Goal: Communication & Community: Participate in discussion

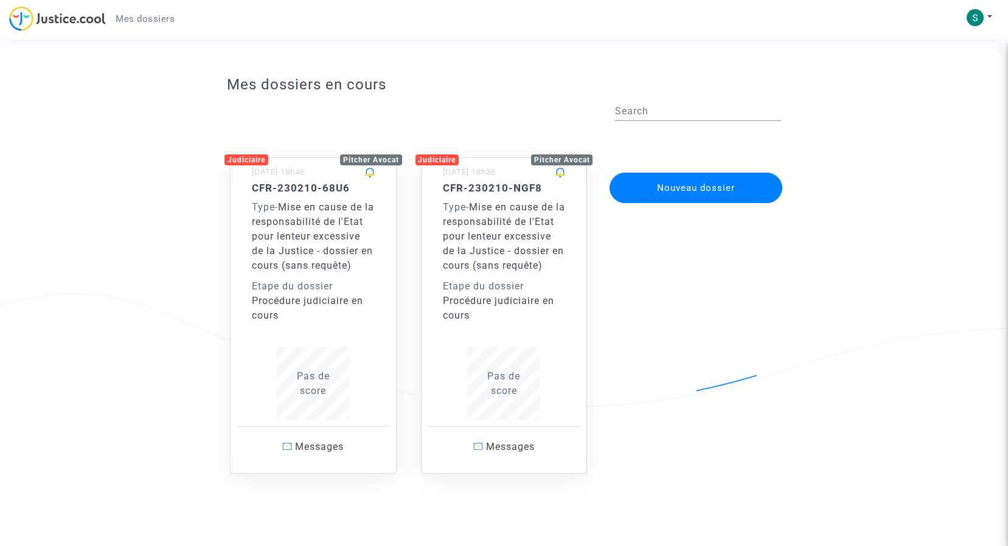
click at [318, 235] on span "Mise en cause de la responsabilité de l'Etat pour lenteur excessive de la Justi…" at bounding box center [313, 236] width 122 height 70
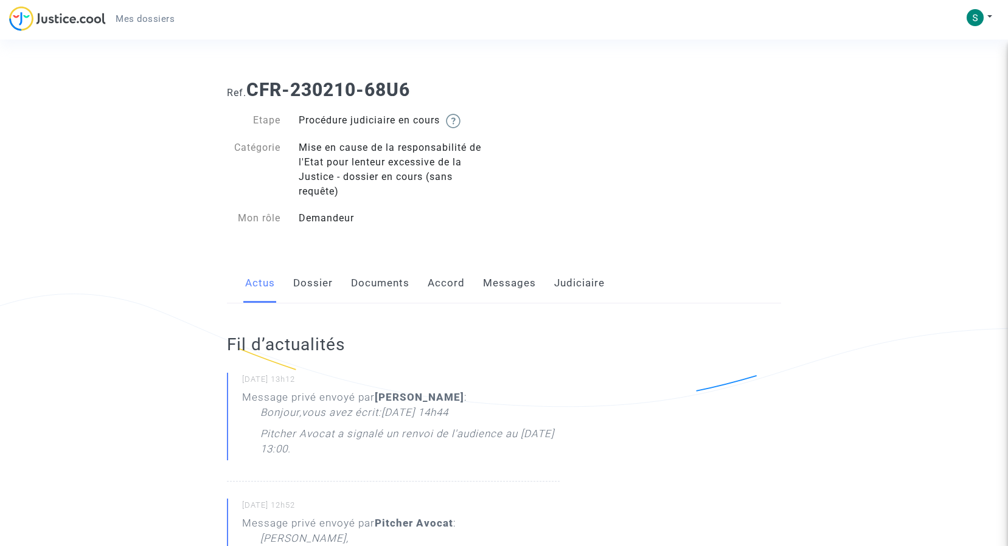
click at [504, 283] on link "Messages" at bounding box center [509, 283] width 53 height 40
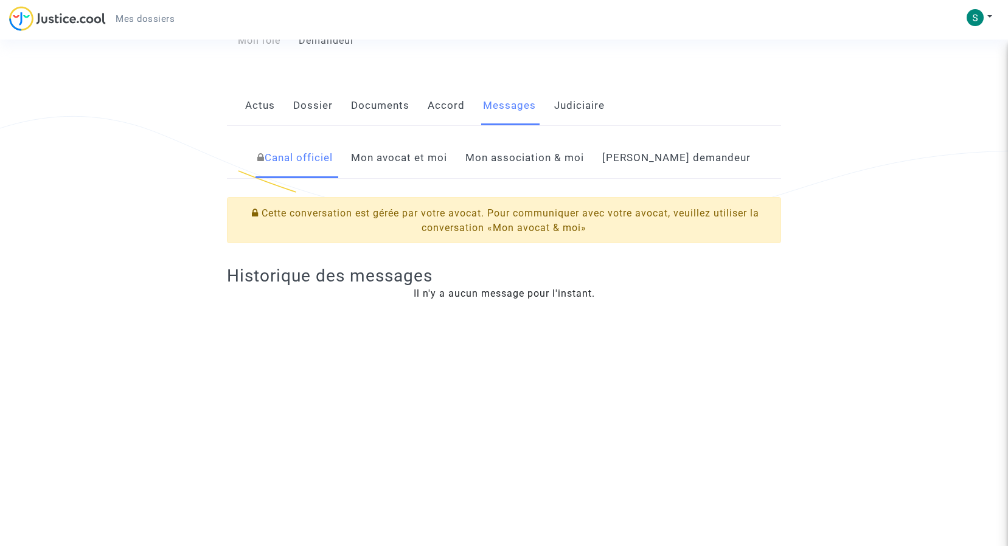
scroll to position [60, 0]
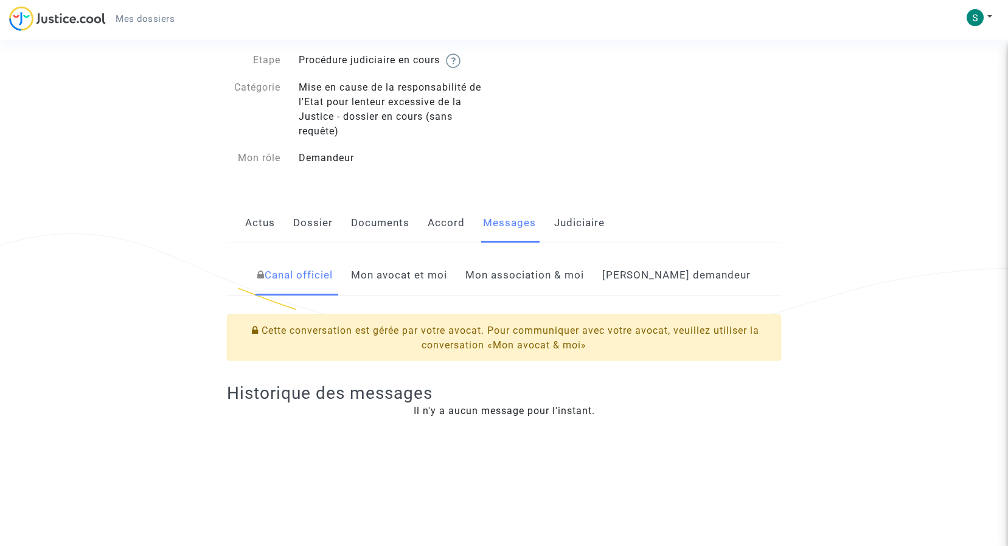
click at [445, 273] on link "Mon avocat et moi" at bounding box center [399, 276] width 96 height 40
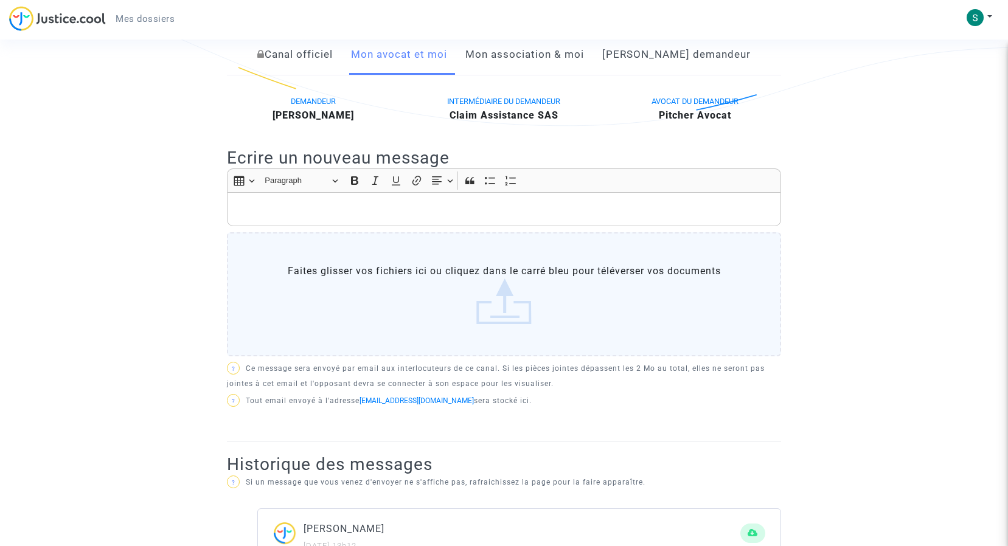
scroll to position [243, 0]
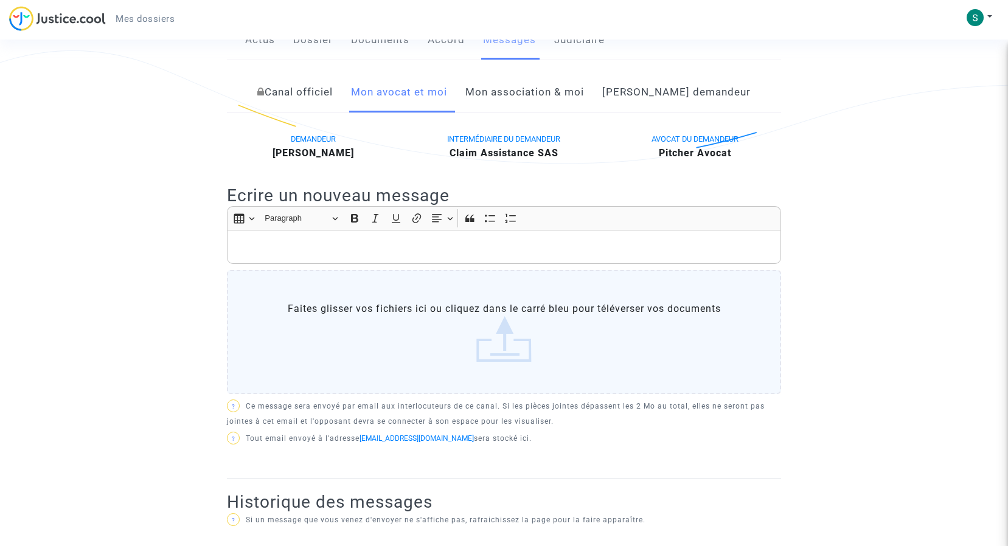
click at [297, 248] on p "Rich Text Editor, main" at bounding box center [505, 247] width 542 height 15
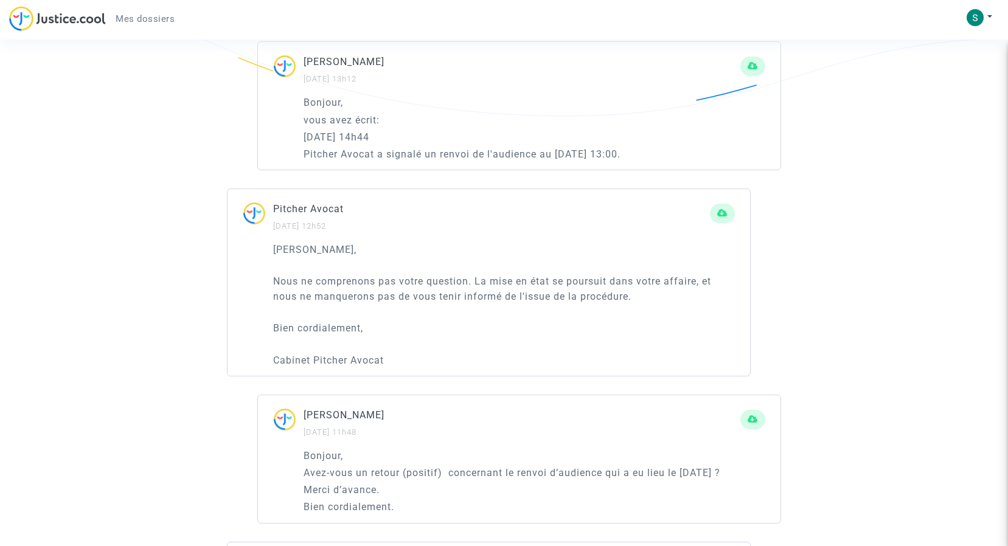
scroll to position [974, 0]
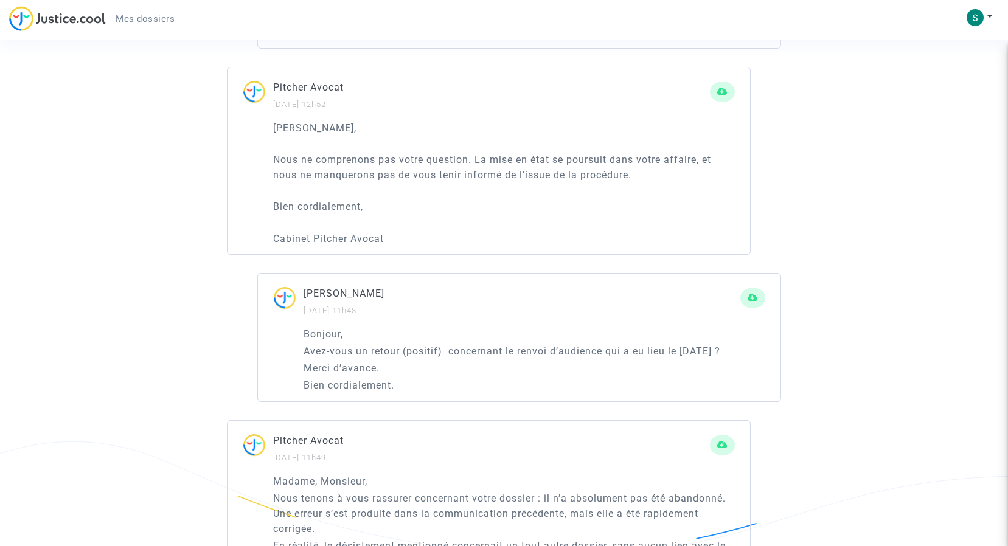
drag, startPoint x: 388, startPoint y: 310, endPoint x: 305, endPoint y: 309, distance: 82.2
click at [305, 309] on div "[PERSON_NAME] [DATE] 11h48" at bounding box center [522, 302] width 437 height 32
copy small "[DATE] 11h48"
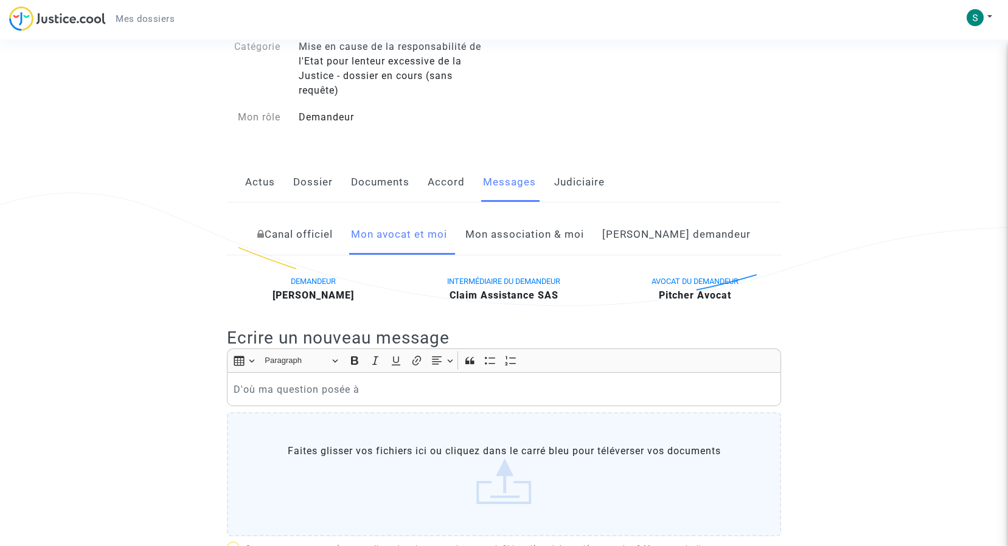
scroll to position [304, 0]
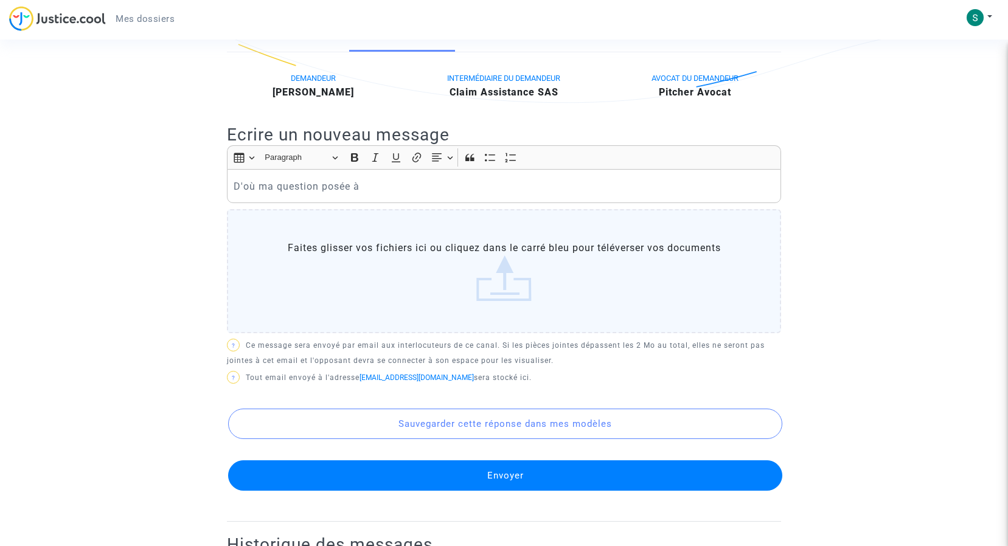
click at [377, 190] on p "D'où ma question posée à" at bounding box center [505, 186] width 542 height 15
click at [478, 186] on p "D'où ma question posée à [DATE] 11h48" at bounding box center [505, 186] width 542 height 15
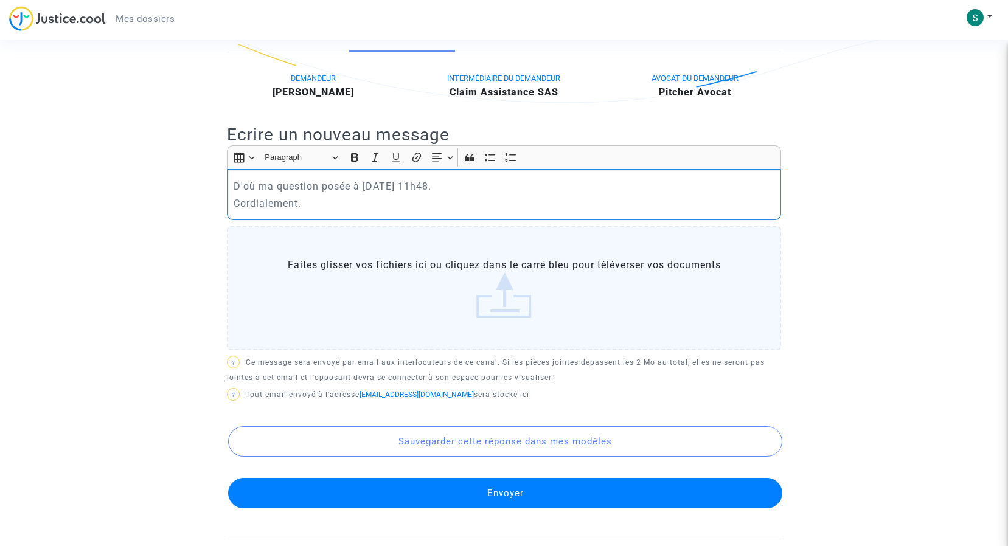
click at [307, 208] on p "Cordialement." at bounding box center [505, 203] width 542 height 15
click at [237, 203] on p "Cordialement." at bounding box center [505, 203] width 542 height 15
drag, startPoint x: 344, startPoint y: 209, endPoint x: 222, endPoint y: 187, distance: 124.2
copy div "D'où ma question posée à [DATE] 11h48. Bien Cordialement."
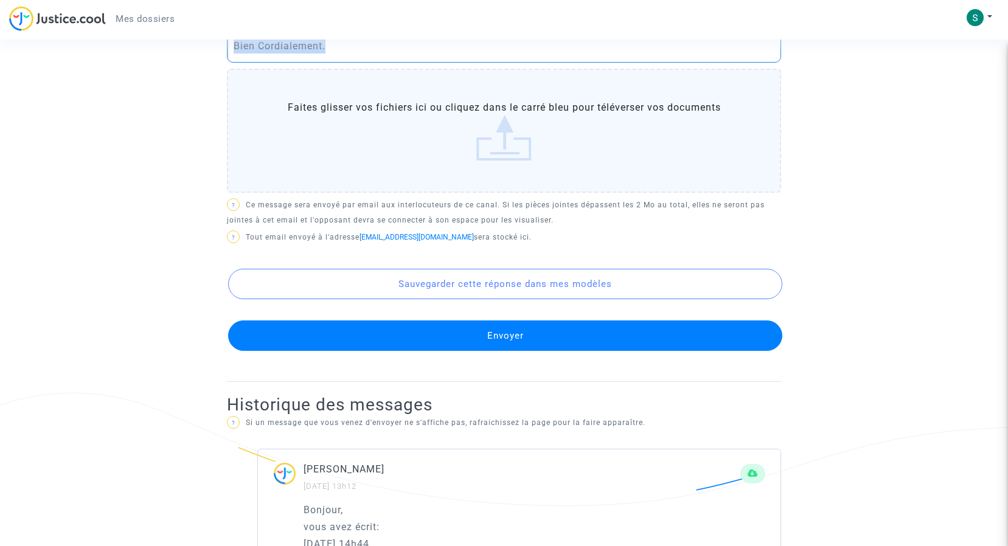
scroll to position [487, 0]
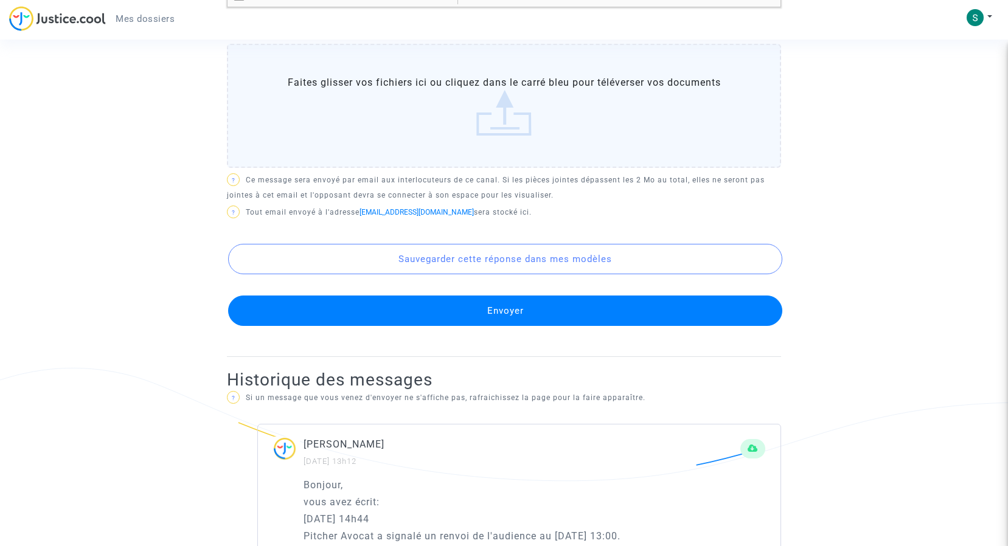
click at [503, 313] on button "Envoyer" at bounding box center [505, 311] width 554 height 30
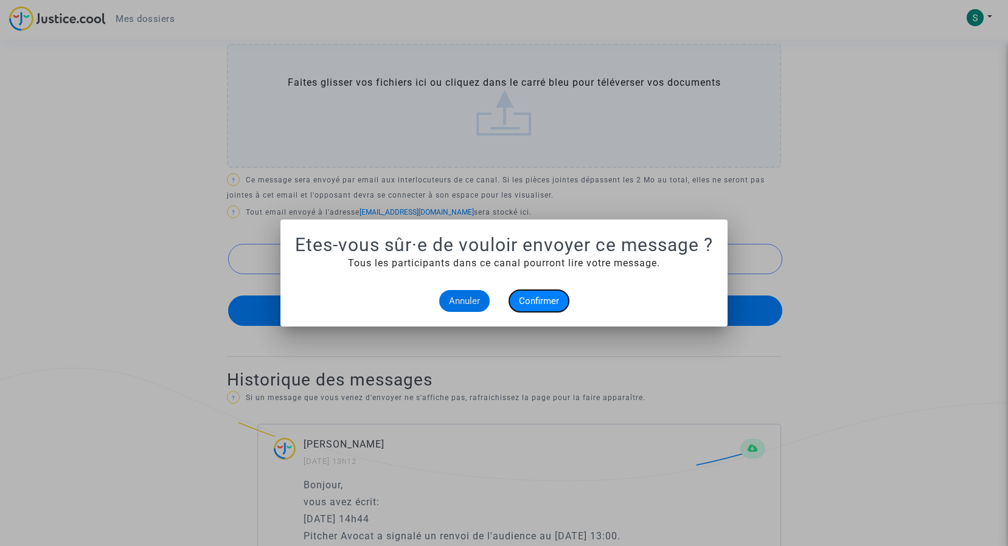
click at [536, 300] on span "Confirmer" at bounding box center [539, 301] width 40 height 11
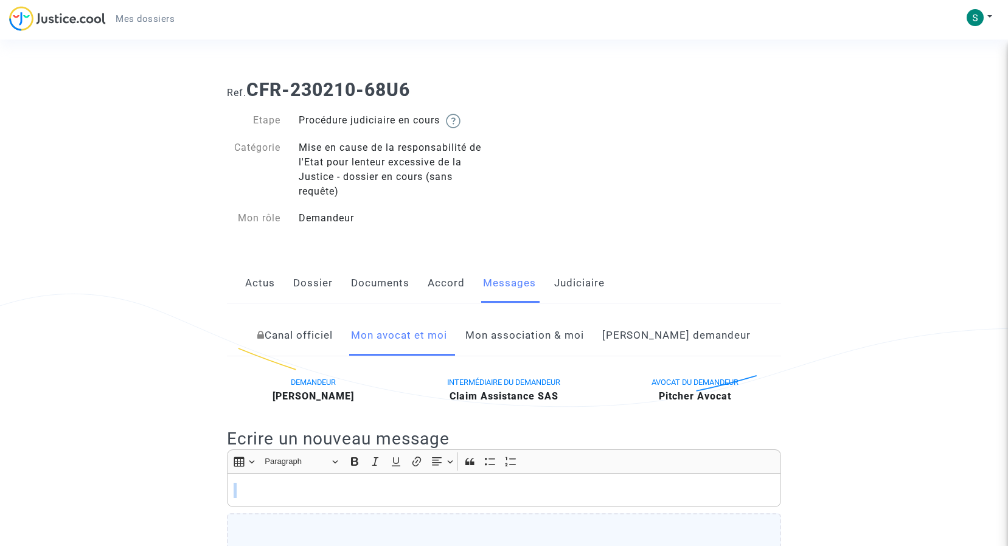
click at [83, 18] on img at bounding box center [57, 18] width 97 height 25
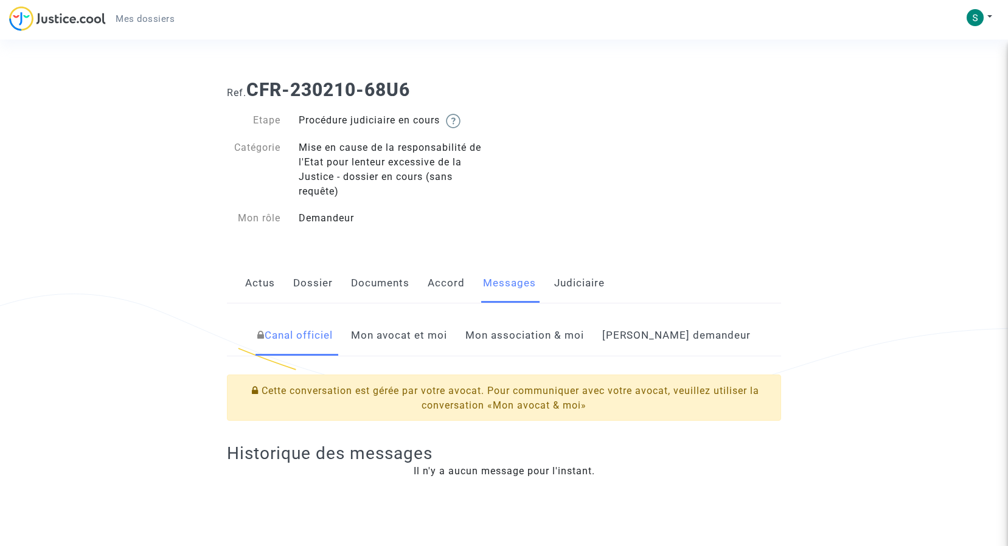
click at [139, 13] on link "Mes dossiers" at bounding box center [145, 19] width 78 height 18
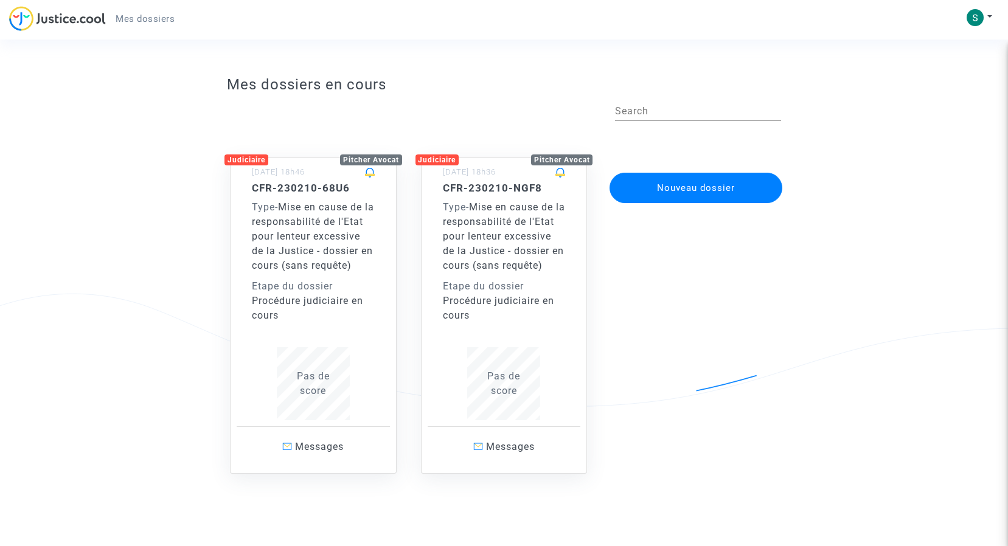
click at [307, 218] on span "Mise en cause de la responsabilité de l'Etat pour lenteur excessive de la Justi…" at bounding box center [313, 236] width 122 height 70
click at [503, 208] on span "Mise en cause de la responsabilité de l'Etat pour lenteur excessive de la Justi…" at bounding box center [504, 236] width 122 height 70
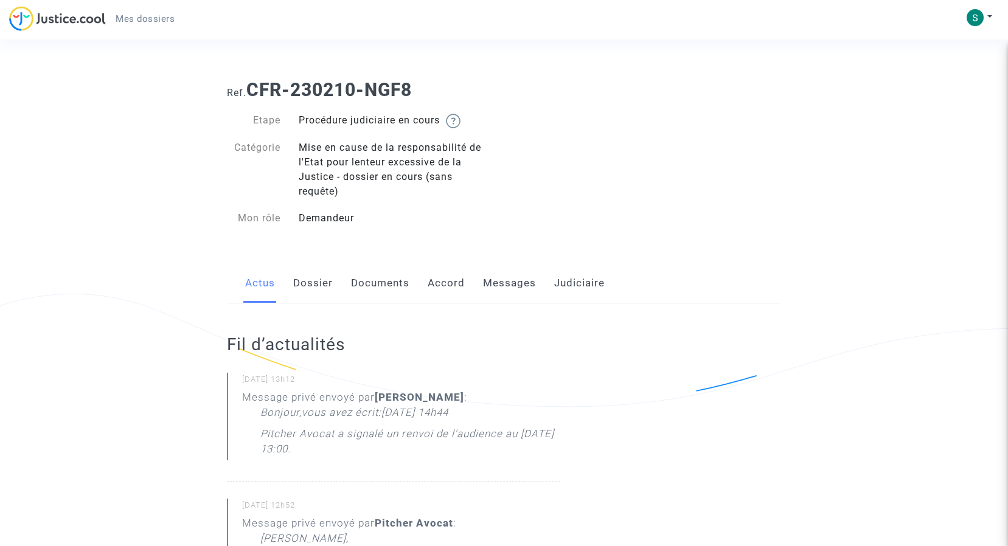
click at [501, 277] on link "Messages" at bounding box center [509, 283] width 53 height 40
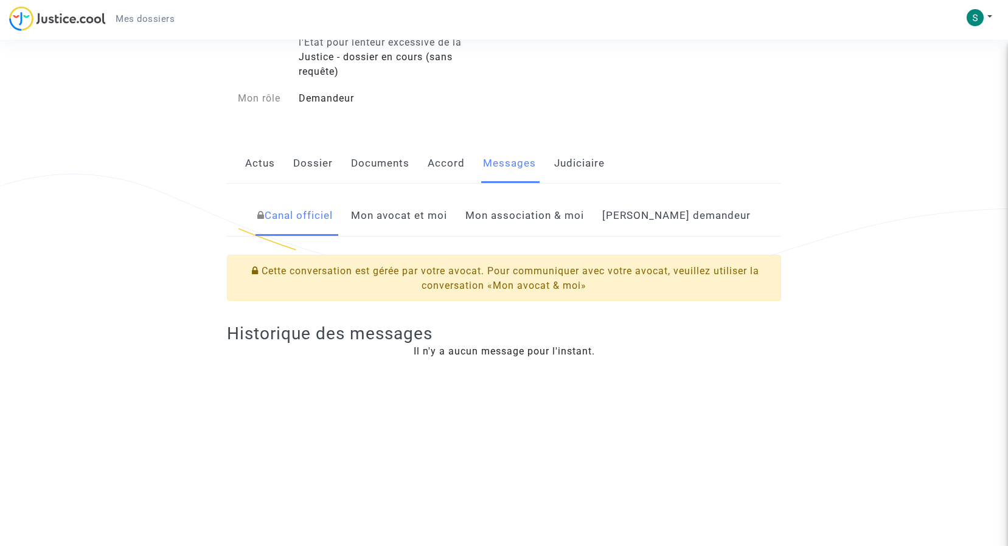
scroll to position [122, 0]
click at [447, 211] on link "Mon avocat et moi" at bounding box center [399, 214] width 96 height 40
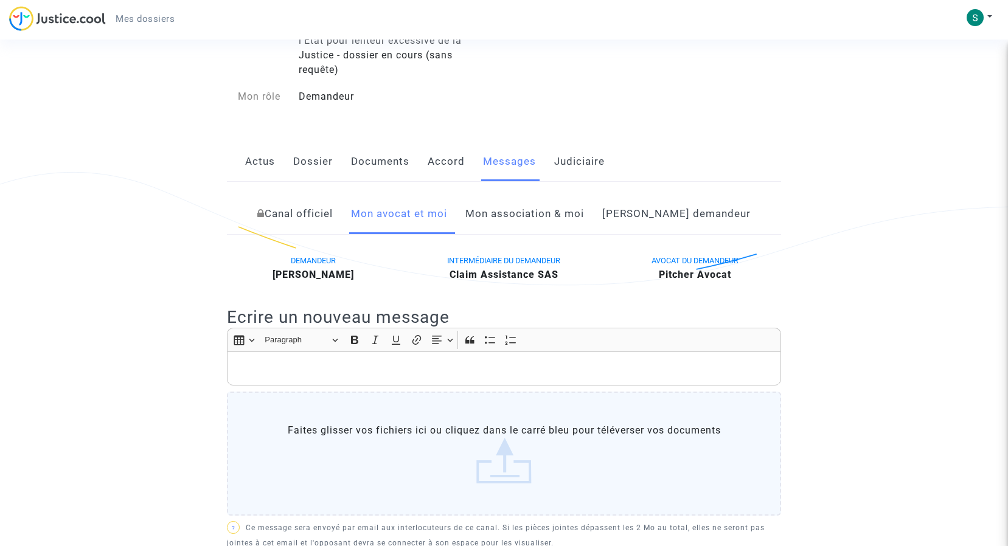
click at [275, 407] on label "Faites glisser vos fichiers ici ou cliquez dans le carré bleu pour téléverser v…" at bounding box center [504, 454] width 554 height 124
click at [0, 0] on input "Faites glisser vos fichiers ici ou cliquez dans le carré bleu pour téléverser v…" at bounding box center [0, 0] width 0 height 0
click at [278, 366] on p "Rich Text Editor, main" at bounding box center [505, 368] width 542 height 15
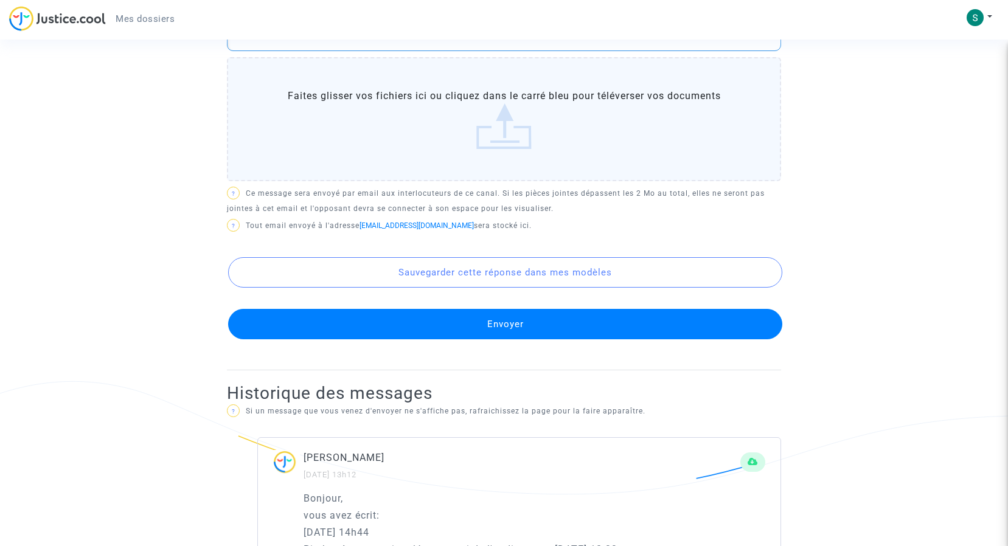
scroll to position [487, 0]
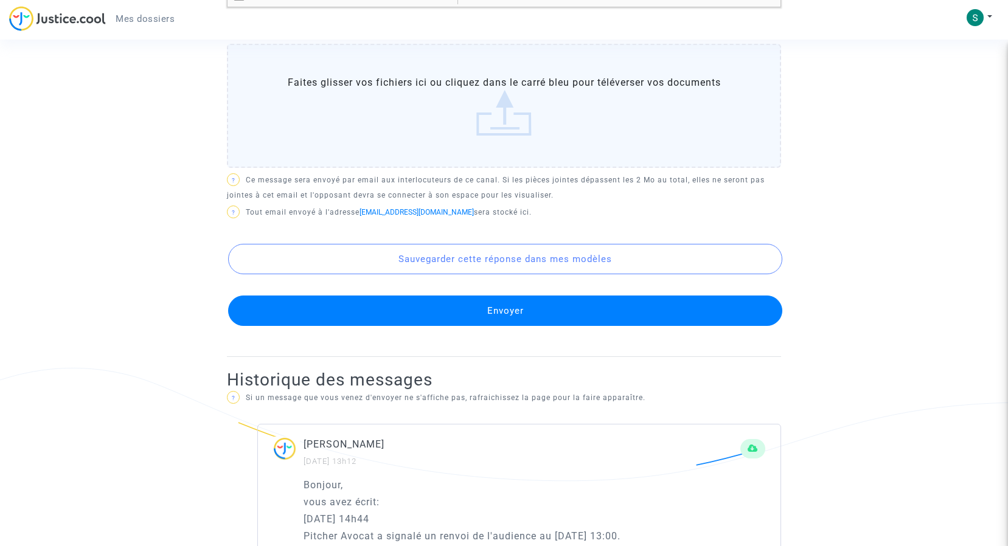
click at [512, 314] on button "Envoyer" at bounding box center [505, 311] width 554 height 30
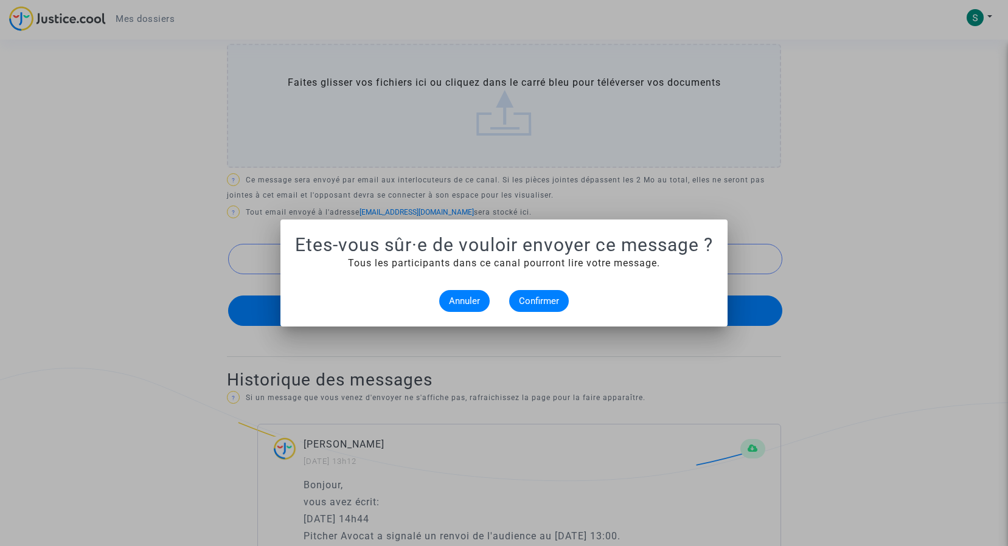
scroll to position [0, 0]
click at [540, 301] on span "Confirmer" at bounding box center [539, 301] width 40 height 11
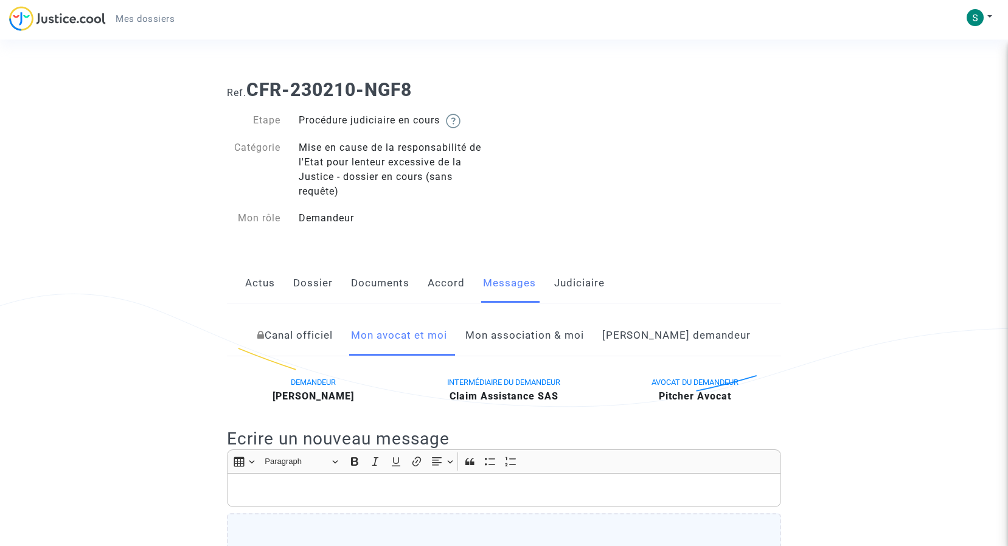
scroll to position [61, 0]
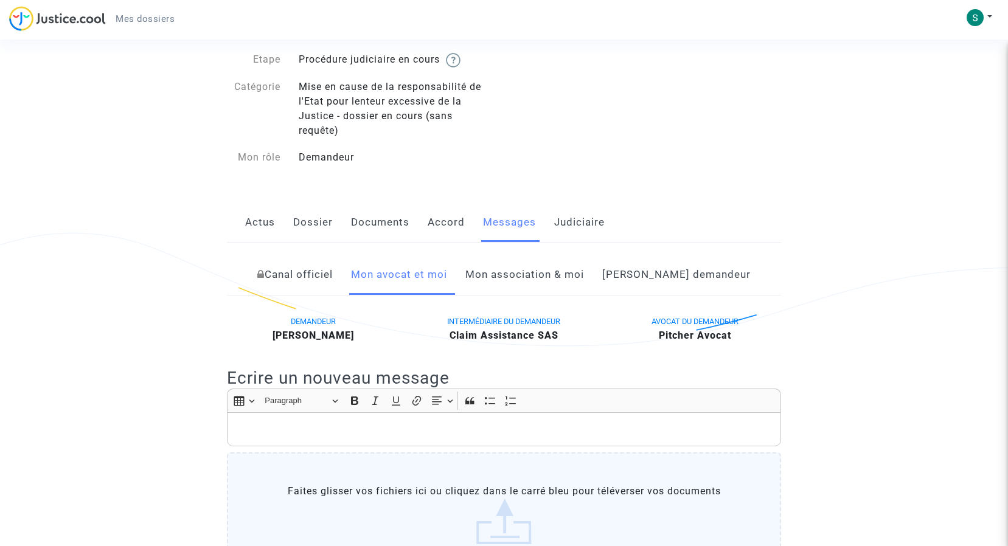
click at [539, 272] on link "Mon association & moi" at bounding box center [525, 275] width 119 height 40
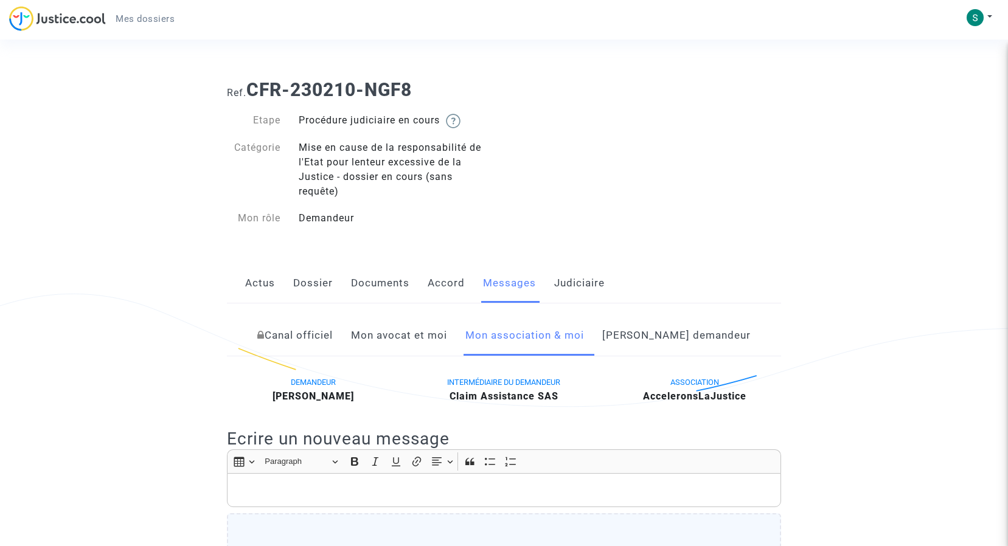
click at [333, 332] on link "Canal officiel" at bounding box center [294, 336] width 75 height 40
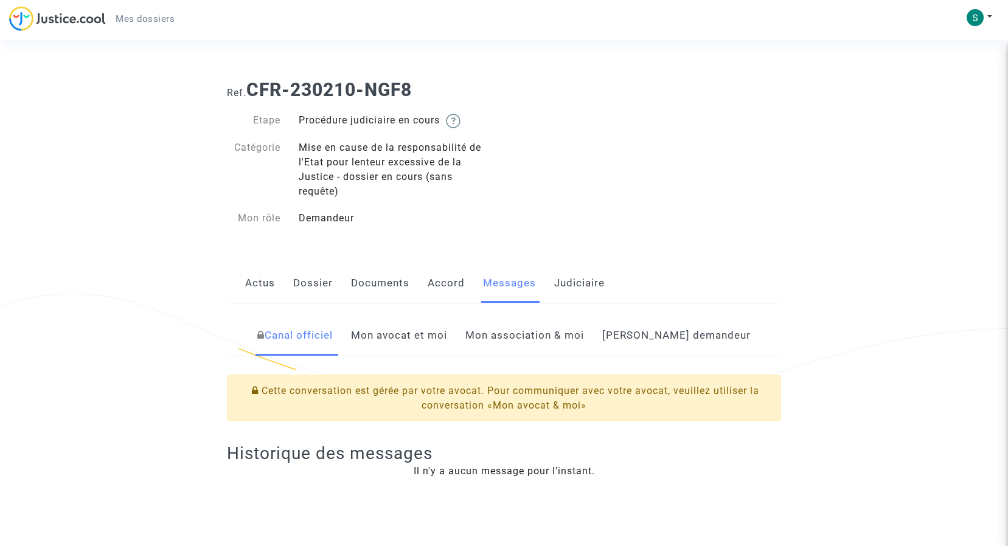
click at [251, 282] on link "Actus" at bounding box center [260, 283] width 30 height 40
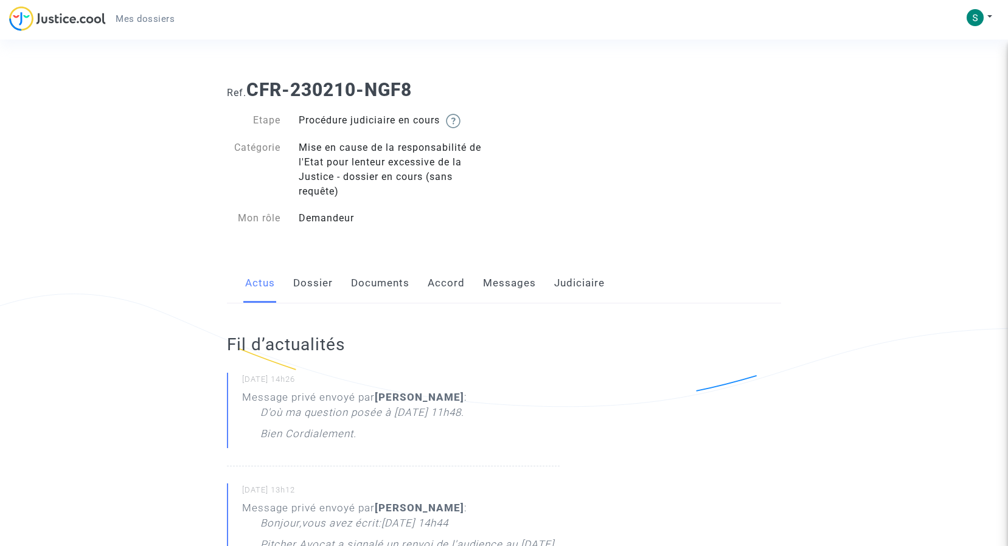
click at [304, 283] on link "Dossier" at bounding box center [313, 283] width 40 height 40
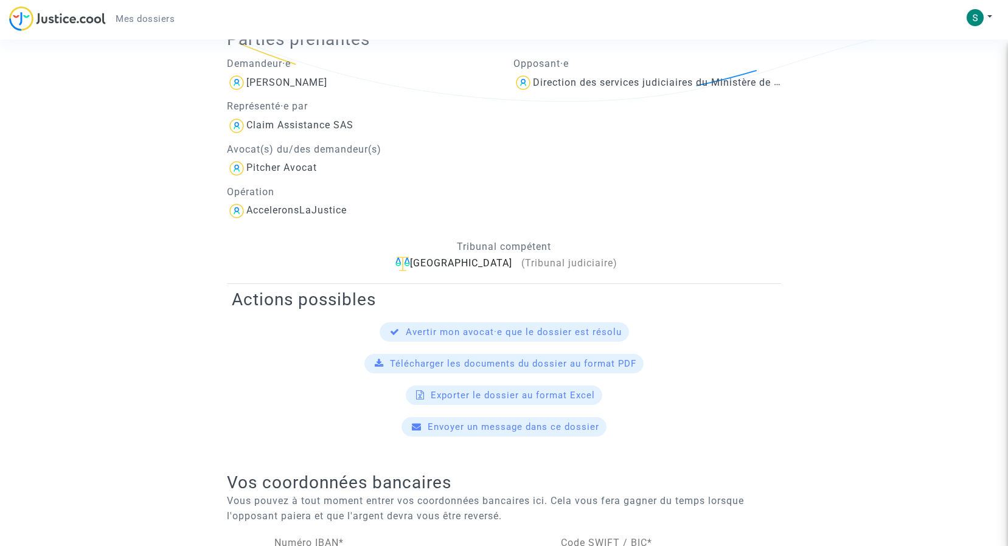
scroll to position [61, 0]
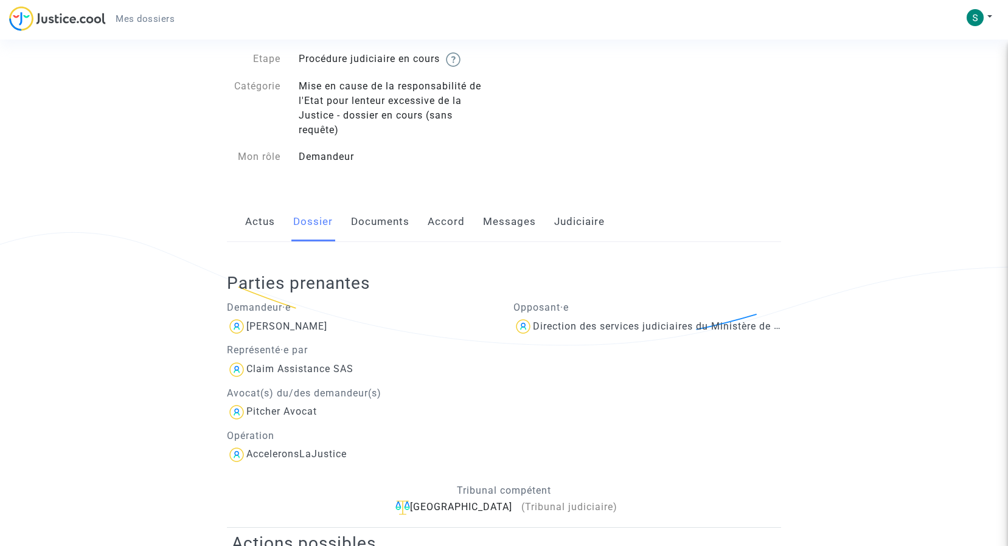
click at [363, 216] on link "Documents" at bounding box center [380, 222] width 58 height 40
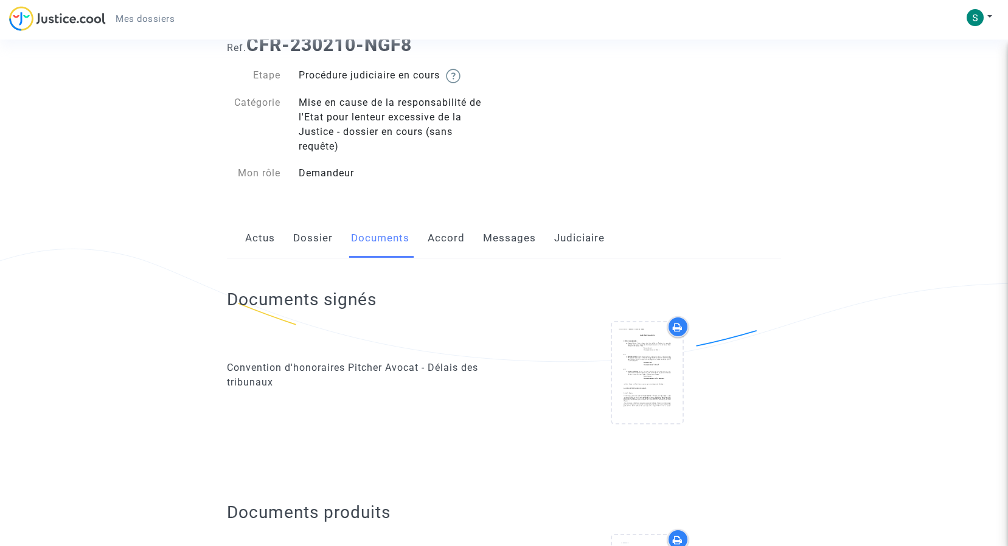
scroll to position [183, 0]
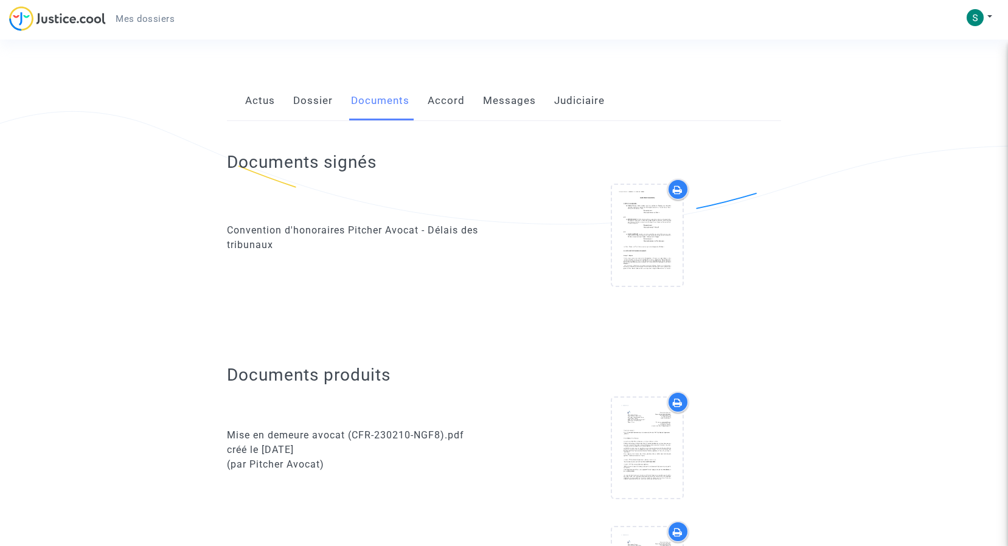
click at [452, 96] on link "Accord" at bounding box center [446, 101] width 37 height 40
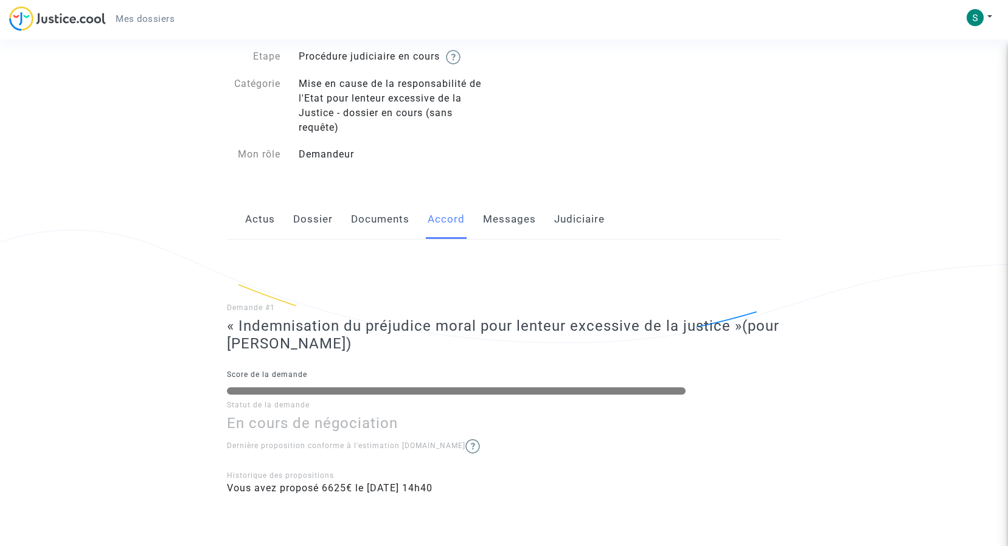
scroll to position [123, 0]
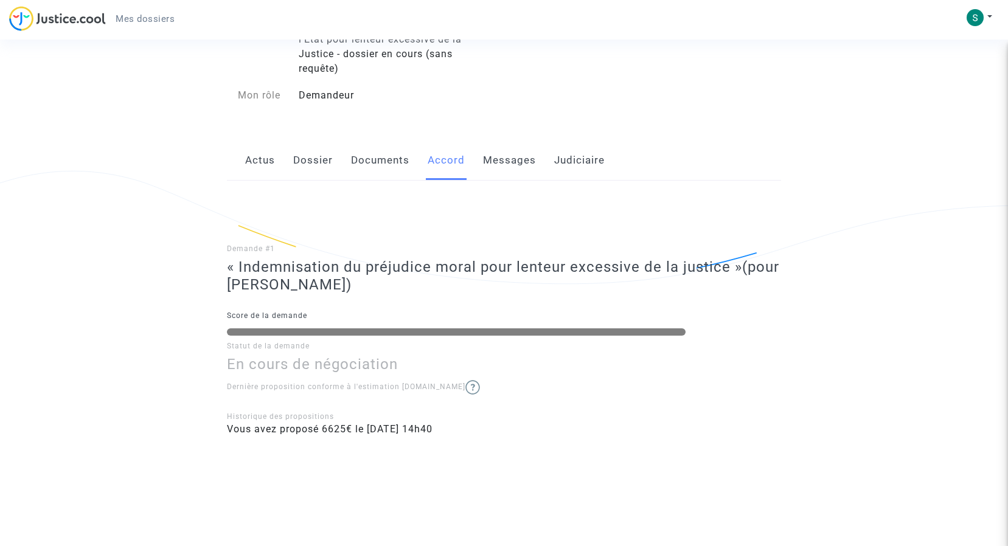
click at [501, 157] on link "Messages" at bounding box center [509, 161] width 53 height 40
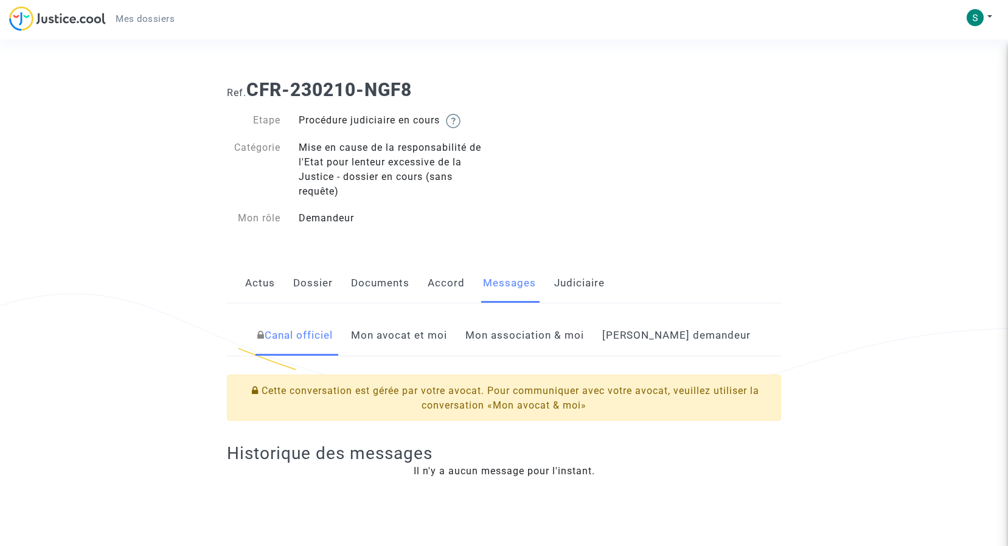
click at [590, 279] on link "Judiciaire" at bounding box center [579, 283] width 51 height 40
